Goal: Task Accomplishment & Management: Complete application form

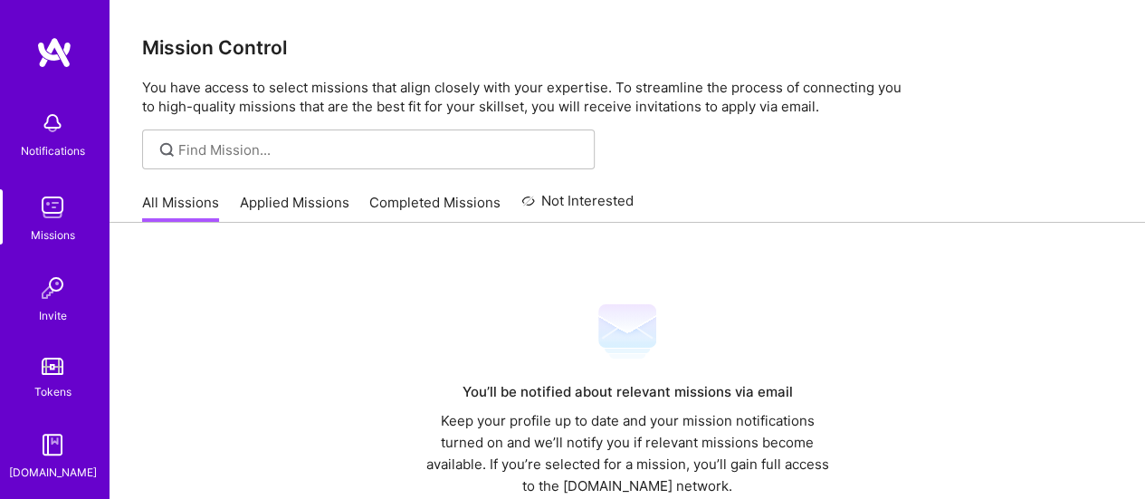
click at [277, 204] on link "Applied Missions" at bounding box center [295, 208] width 110 height 30
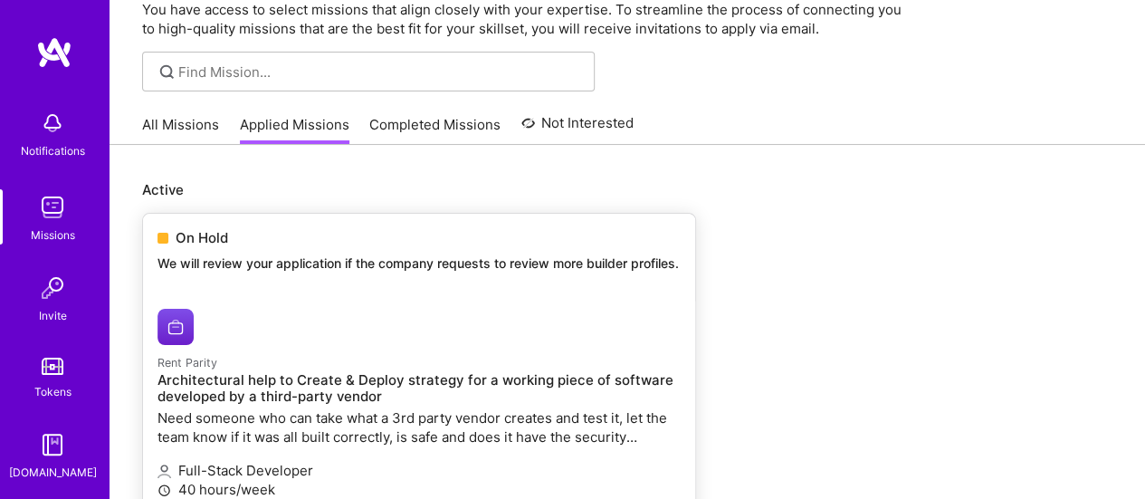
scroll to position [181, 0]
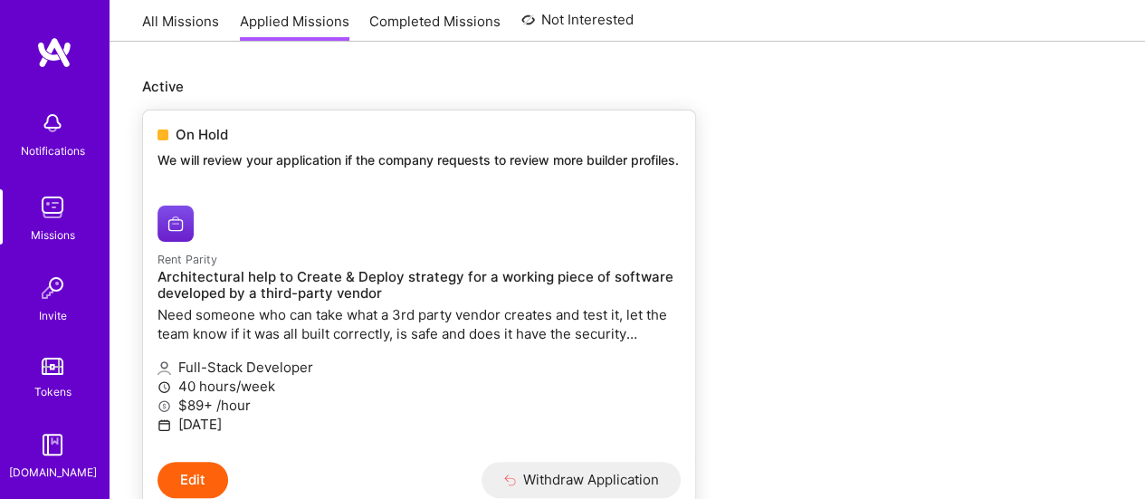
click at [330, 326] on p "Need someone who can take what a 3rd party vendor creates and test it, let the …" at bounding box center [419, 324] width 523 height 38
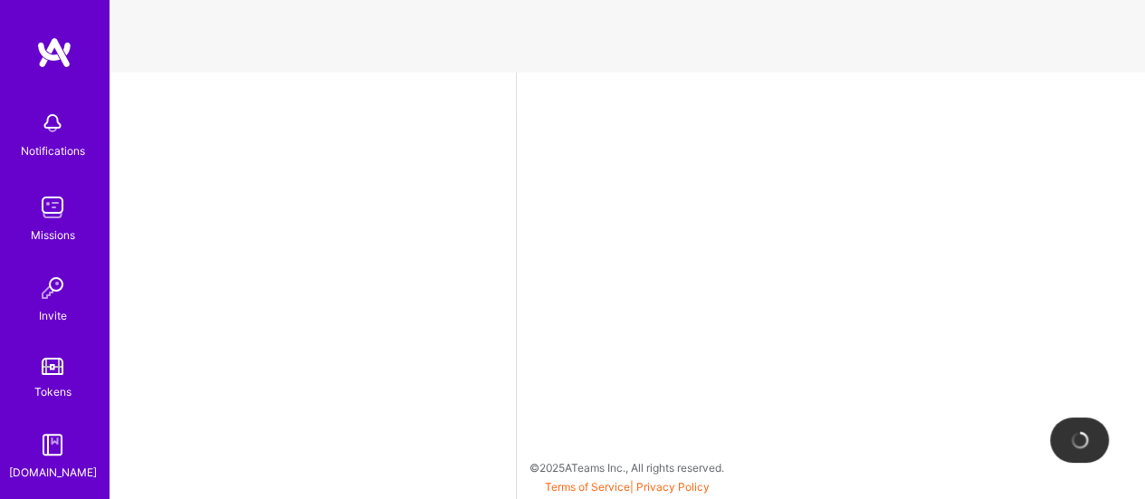
select select "PE"
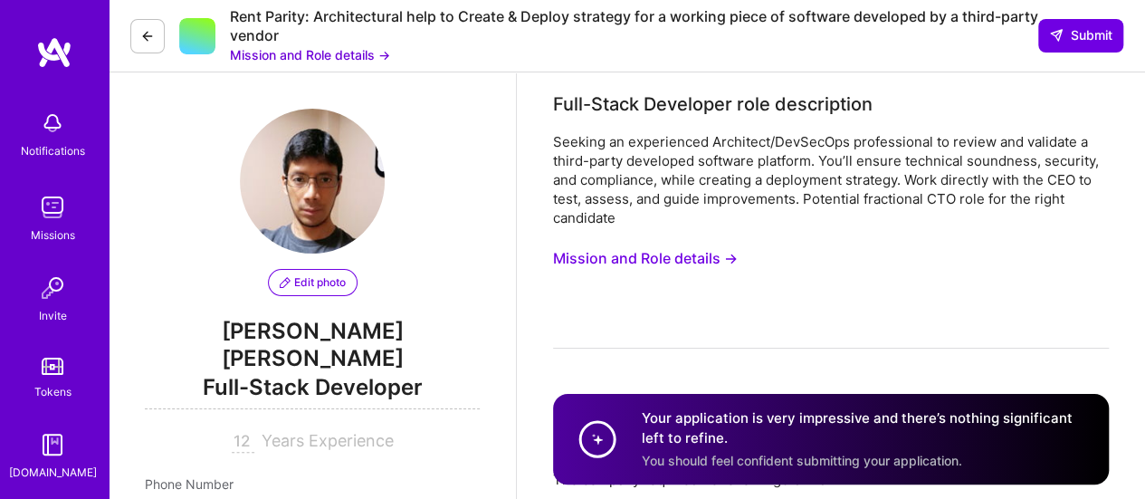
click at [306, 53] on button "Mission and Role details →" at bounding box center [310, 54] width 160 height 19
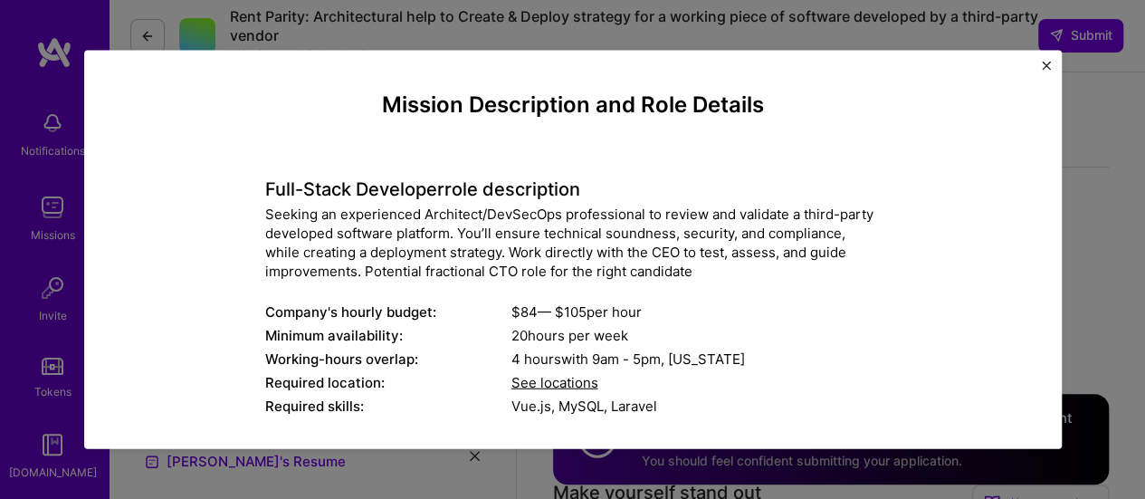
click at [1048, 66] on img "Close" at bounding box center [1046, 65] width 9 height 9
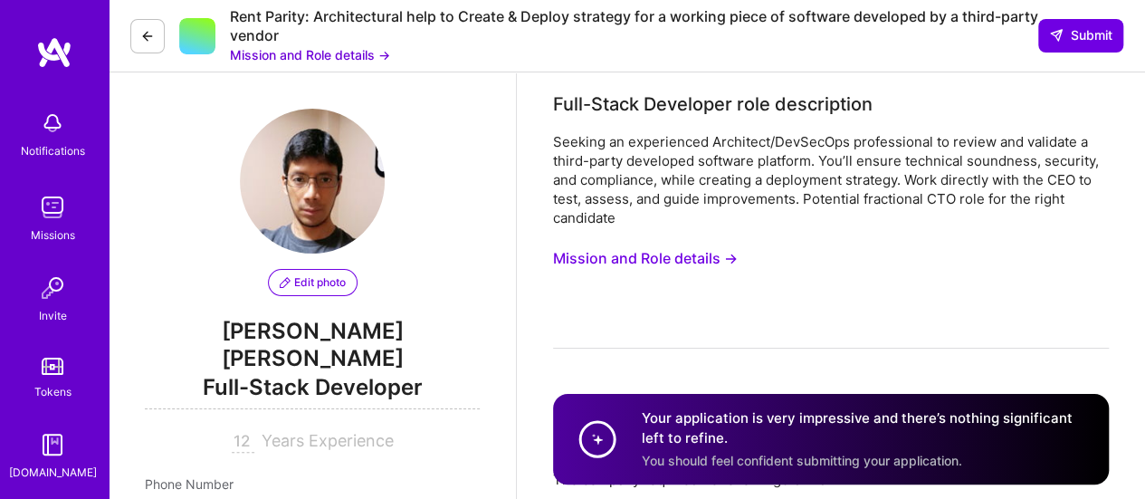
click at [154, 28] on button at bounding box center [147, 36] width 34 height 34
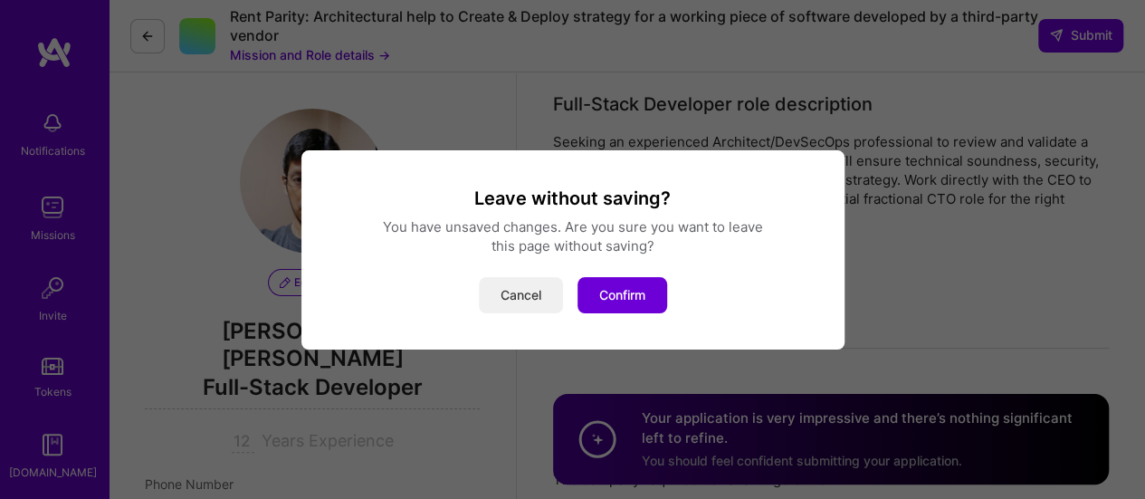
click at [521, 292] on button "Cancel" at bounding box center [521, 295] width 84 height 36
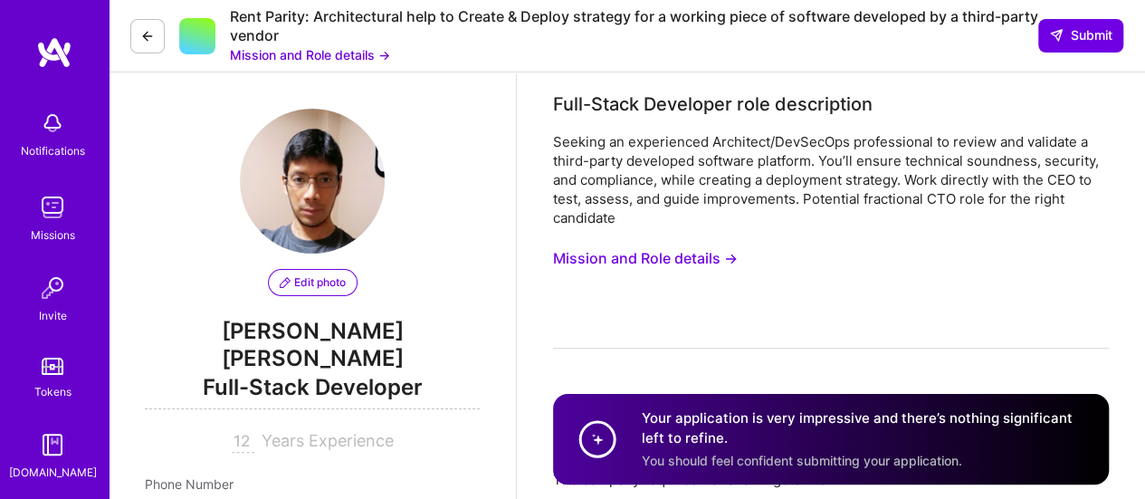
click at [135, 33] on button at bounding box center [147, 36] width 34 height 34
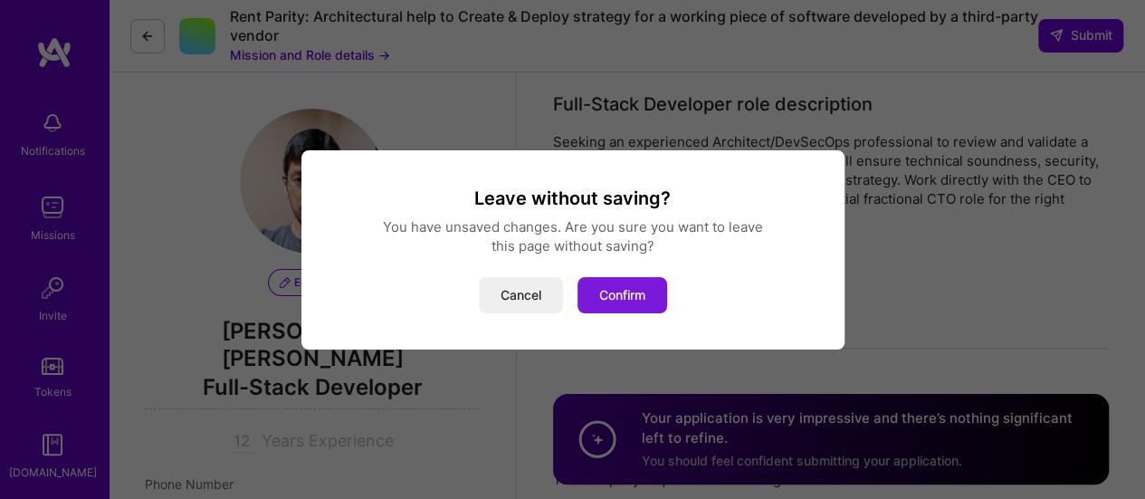
click at [648, 292] on button "Confirm" at bounding box center [623, 295] width 90 height 36
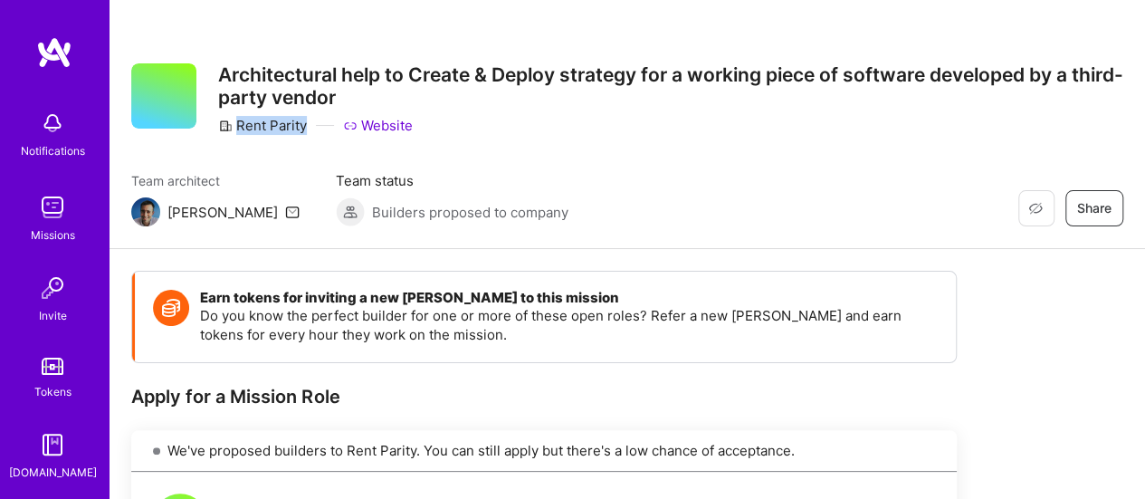
click at [304, 128] on div "Rent Parity Website" at bounding box center [670, 125] width 905 height 19
copy div "Rent Parity"
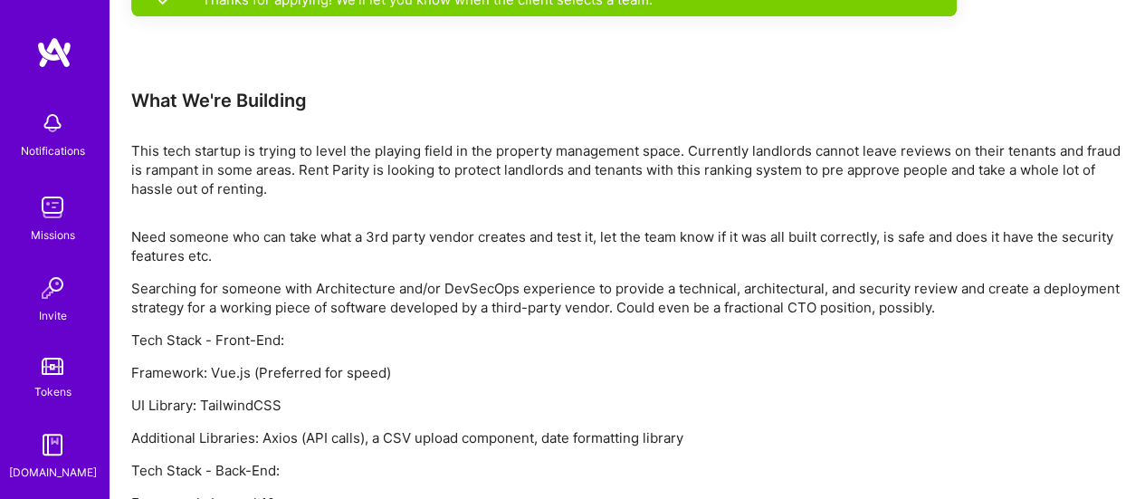
scroll to position [1199, 0]
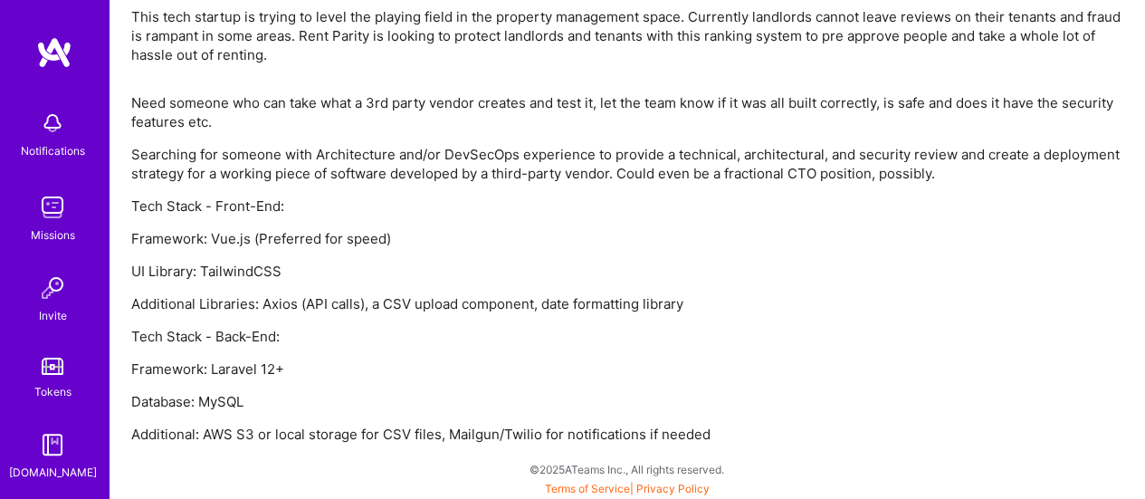
click at [58, 215] on img at bounding box center [52, 207] width 36 height 36
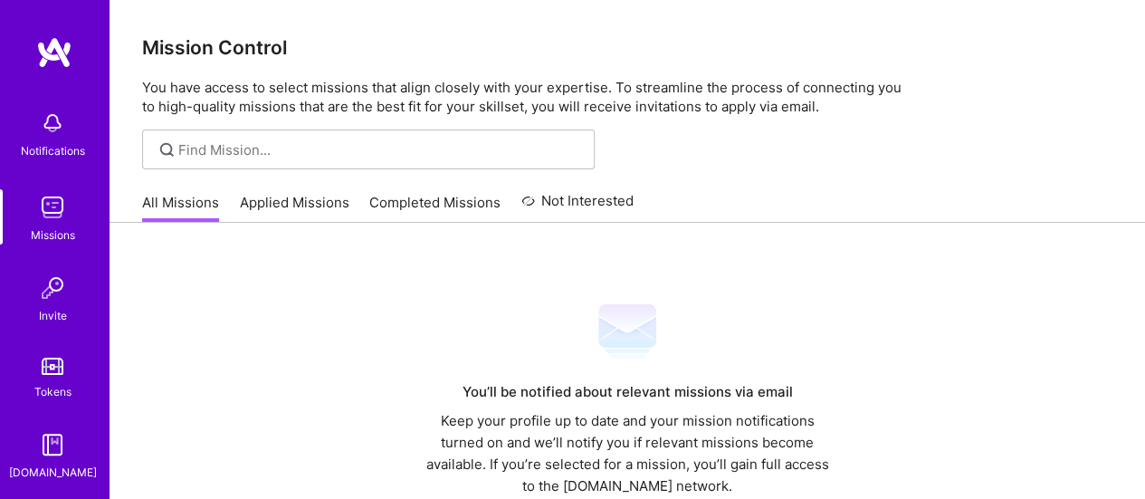
click at [306, 218] on link "Applied Missions" at bounding box center [295, 208] width 110 height 30
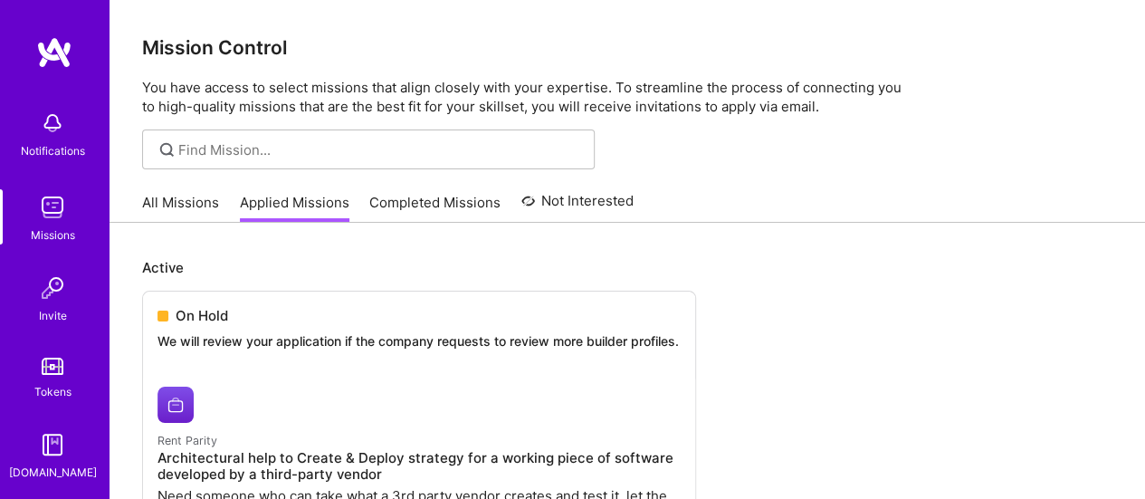
click at [179, 202] on link "All Missions" at bounding box center [180, 208] width 77 height 30
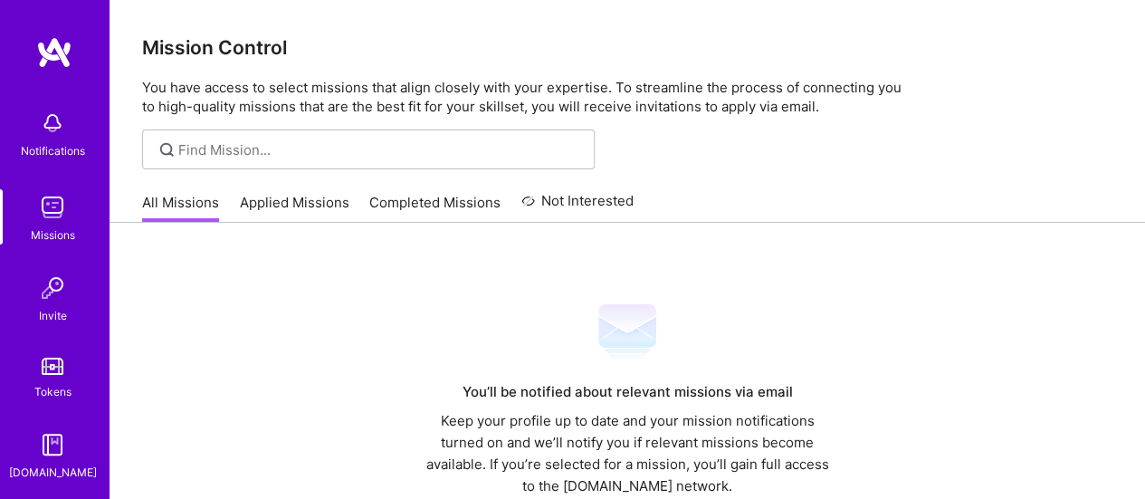
click at [315, 204] on link "Applied Missions" at bounding box center [295, 208] width 110 height 30
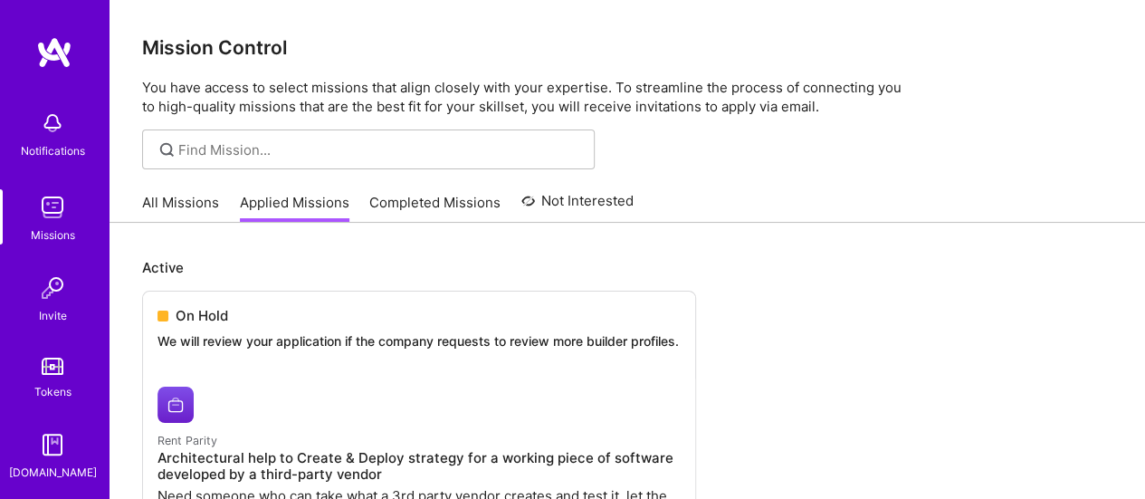
click at [429, 215] on link "Completed Missions" at bounding box center [434, 208] width 131 height 30
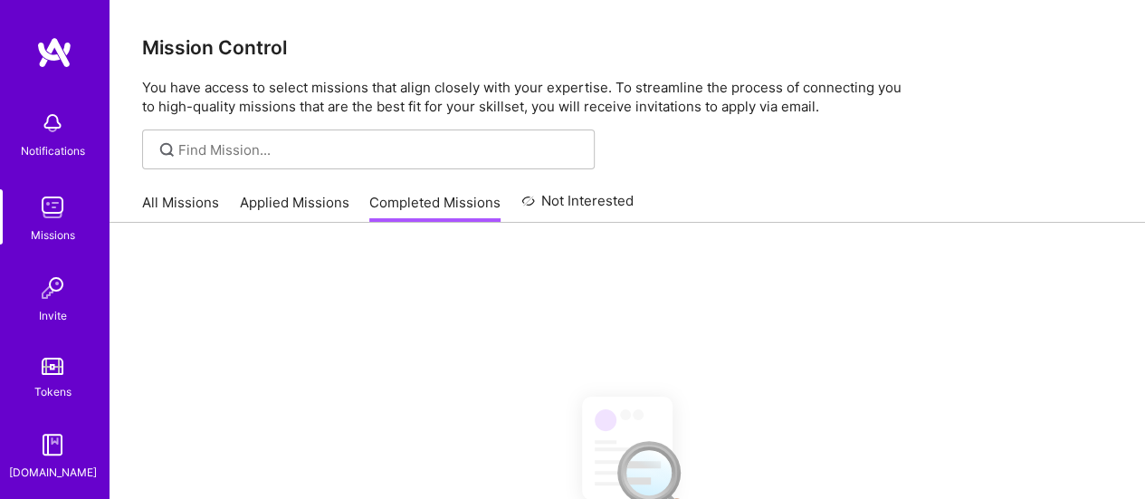
click at [521, 208] on icon at bounding box center [528, 201] width 14 height 22
